Goal: Task Accomplishment & Management: Complete application form

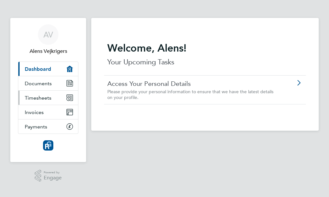
click at [40, 101] on link "Timesheets" at bounding box center [48, 98] width 60 height 14
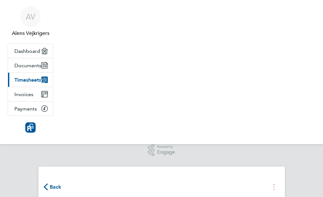
select select "30"
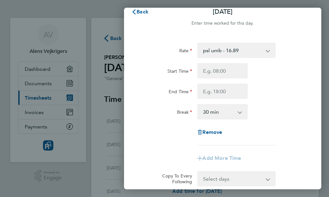
scroll to position [10, 0]
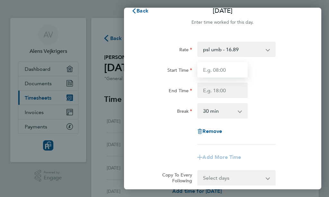
click at [222, 68] on input "Start Time" at bounding box center [222, 69] width 50 height 15
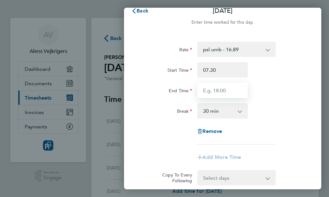
type input "07:30"
click at [225, 89] on input "End Time" at bounding box center [222, 90] width 50 height 15
click at [283, 108] on div "Break 0 min 15 min 30 min 45 min 60 min 75 min 90 min" at bounding box center [222, 110] width 166 height 15
type input "17:00"
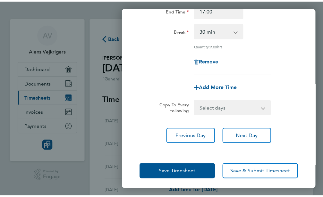
scroll to position [92, 0]
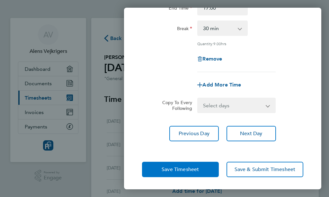
click at [172, 169] on span "Save Timesheet" at bounding box center [180, 170] width 37 height 6
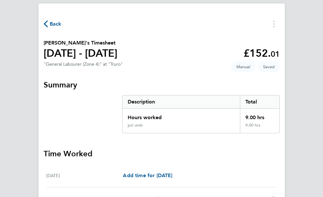
scroll to position [164, 0]
